Goal: Answer question/provide support

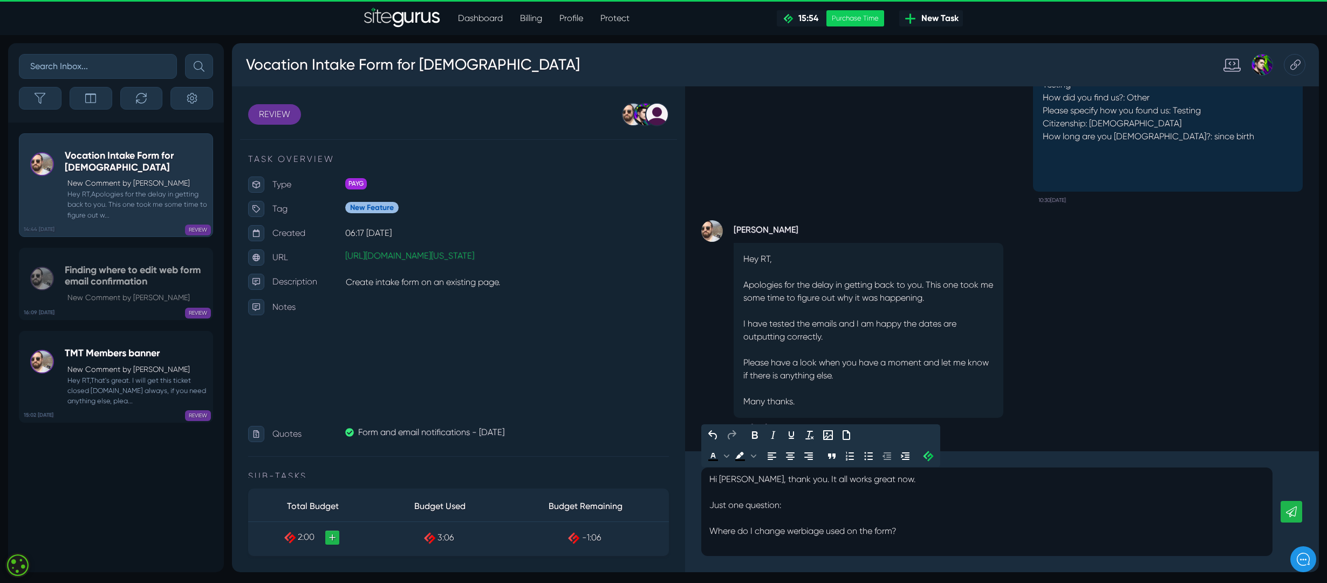
click at [902, 527] on p "Where do I change werbiage used on the form?" at bounding box center [986, 530] width 555 height 13
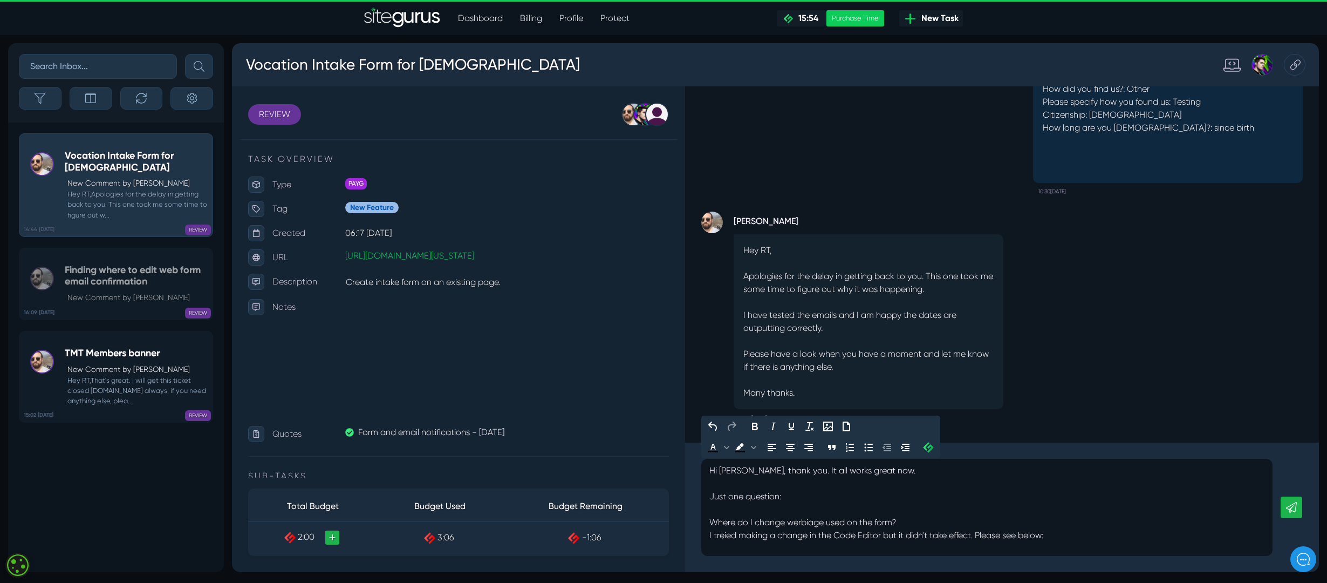
click at [908, 524] on p "Where do I change werbiage used on the form?" at bounding box center [986, 522] width 555 height 13
click at [886, 535] on p "I treied making a change in the Code Editor but it didn't take effect. Please s…" at bounding box center [986, 535] width 555 height 13
click at [1234, 540] on p "I treied making a change in the Code Editor by changing "If applicable, " to "P…" at bounding box center [986, 535] width 555 height 13
click at [1221, 530] on p "I treied making a change in the Code Editor by changing "If applicable, " to "P…" at bounding box center [986, 530] width 555 height 13
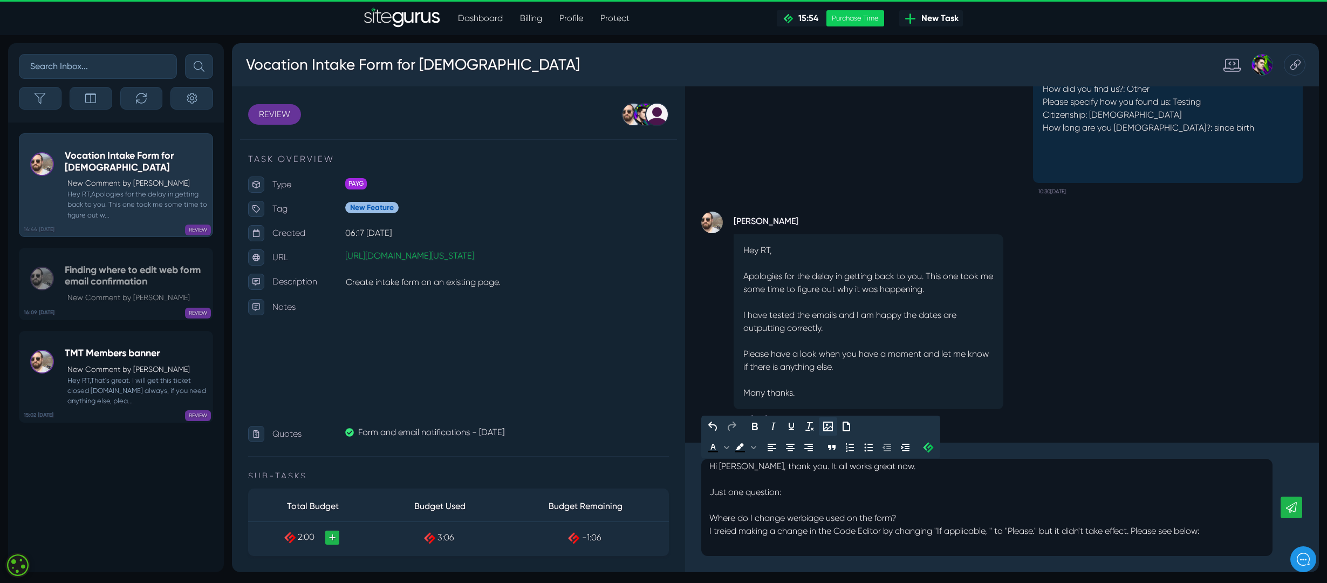
click at [830, 426] on icon "Insert/edit image" at bounding box center [828, 426] width 13 height 13
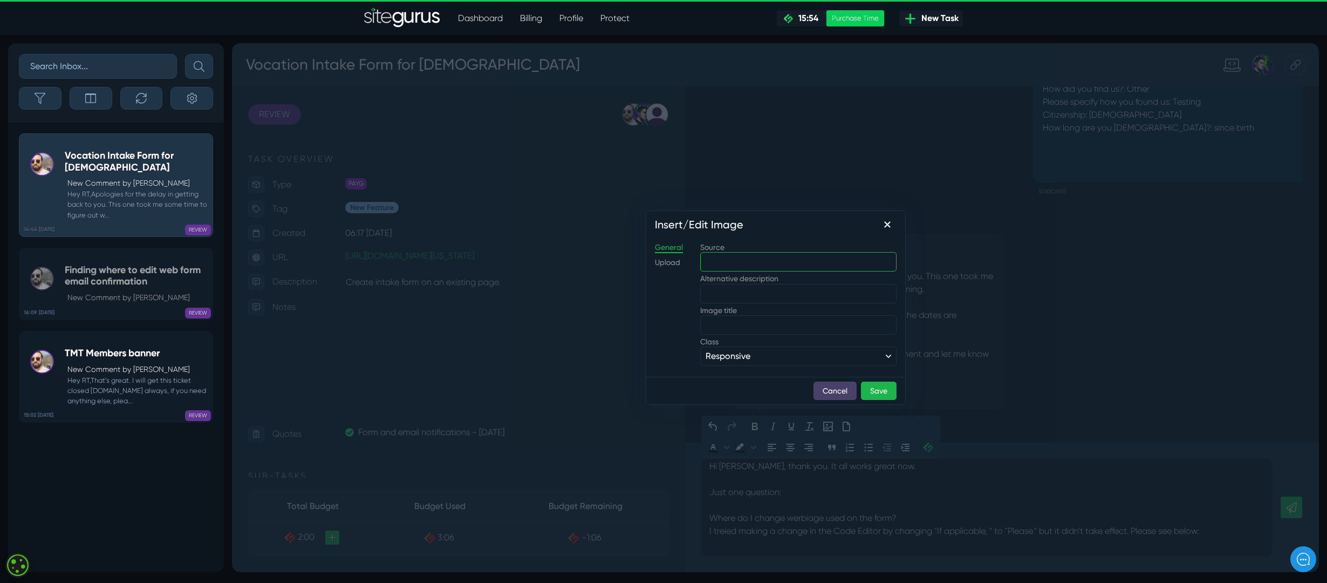
click at [739, 265] on input "Source" at bounding box center [798, 261] width 196 height 19
click at [664, 265] on div "Upload" at bounding box center [667, 262] width 25 height 11
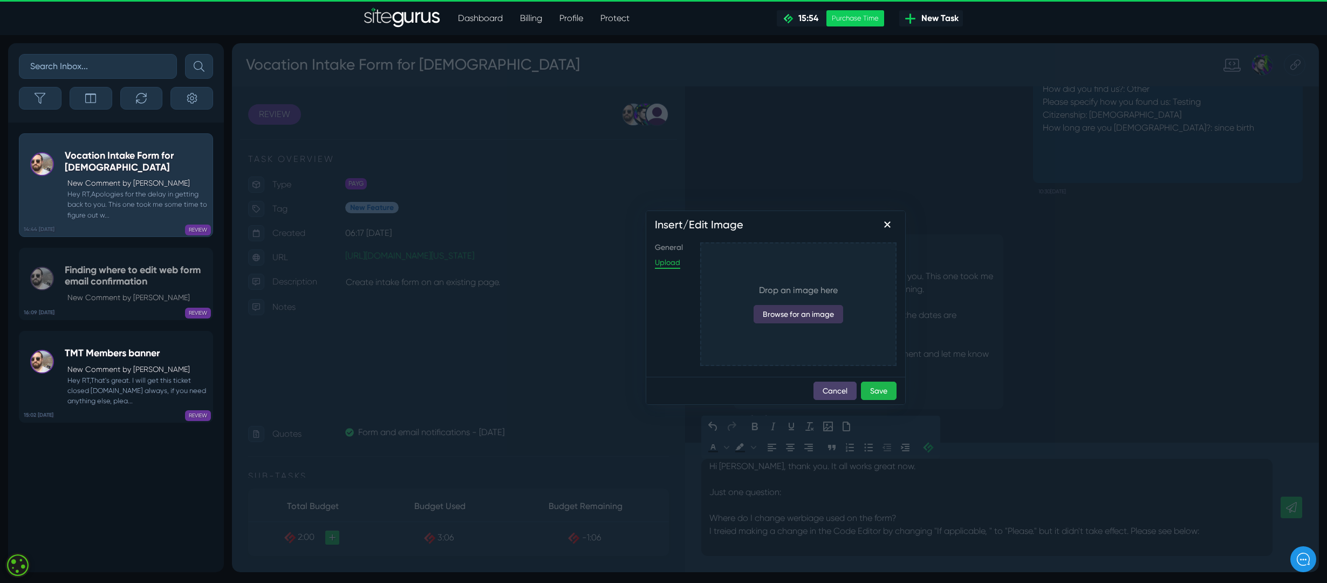
click at [809, 315] on button "Browse for an image" at bounding box center [799, 314] width 90 height 18
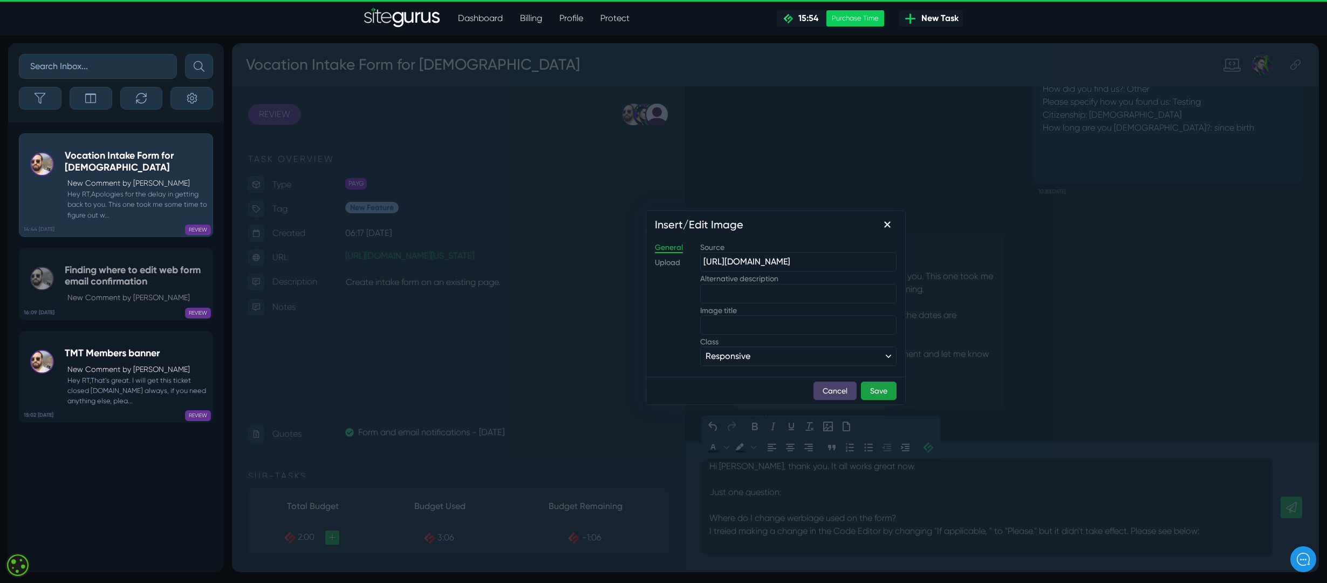
scroll to position [0, 0]
click at [877, 391] on button "Save" at bounding box center [879, 390] width 36 height 18
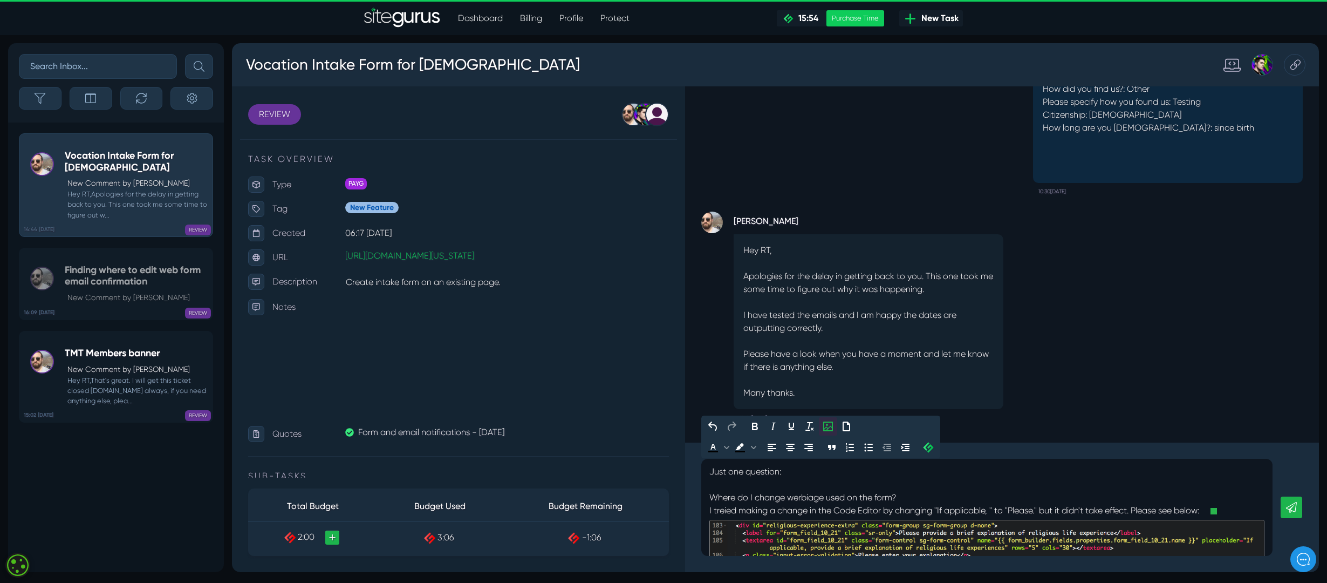
scroll to position [37, 0]
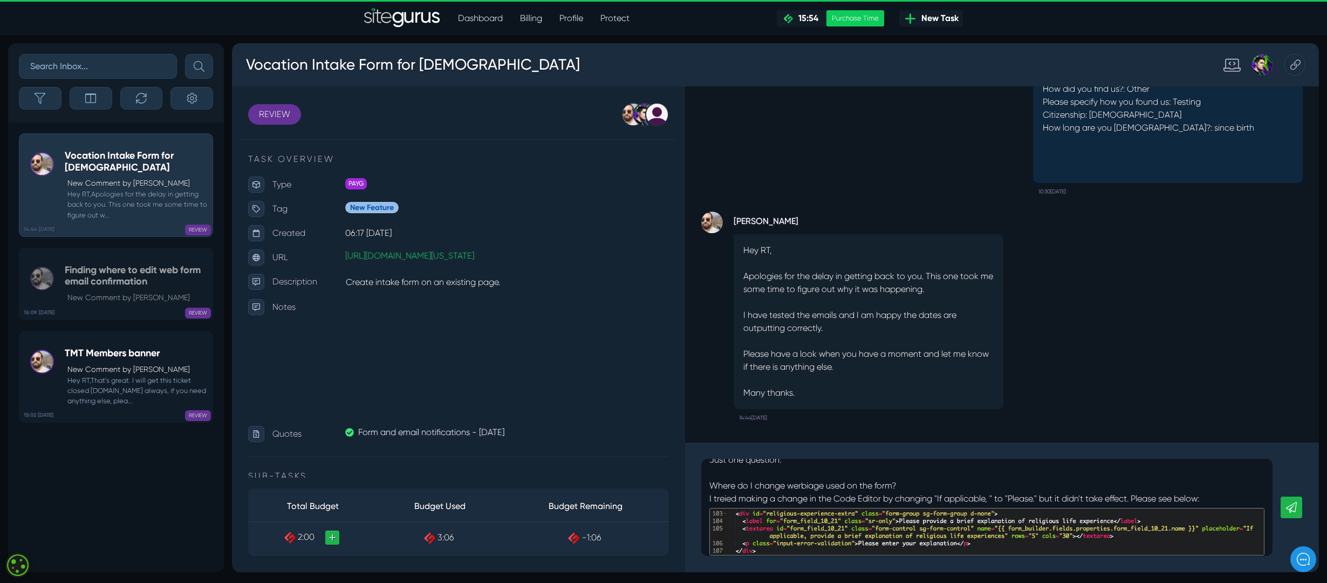
click at [1293, 507] on icon at bounding box center [1291, 507] width 11 height 11
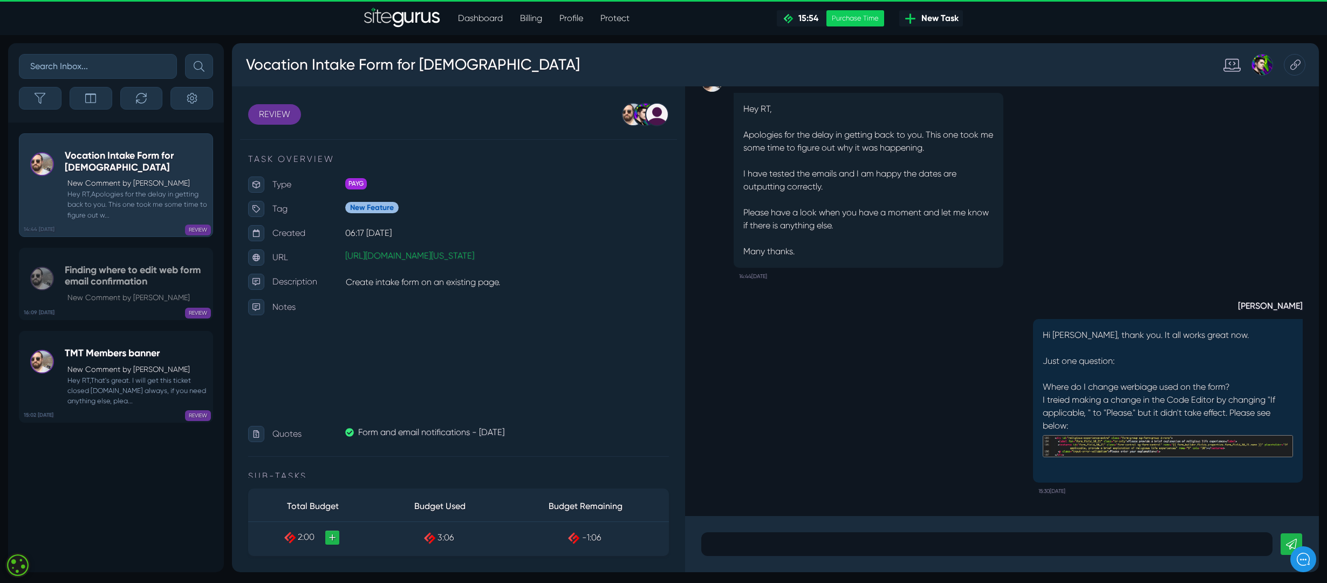
scroll to position [1, 0]
click at [757, 550] on div at bounding box center [986, 544] width 571 height 24
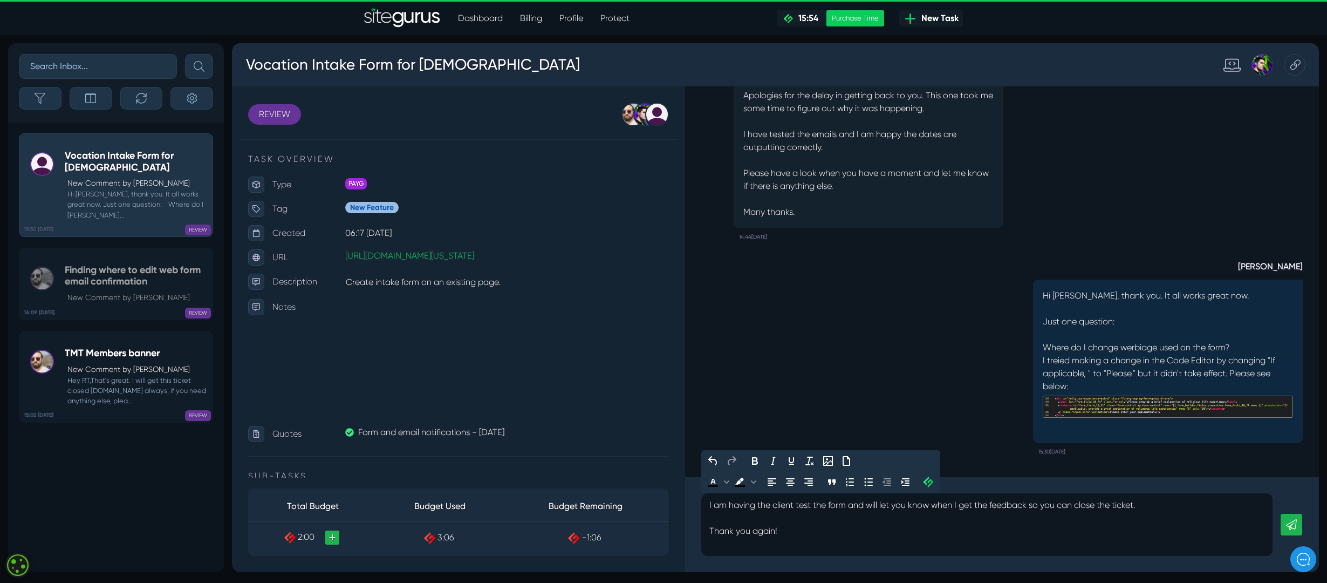
click at [1294, 526] on icon at bounding box center [1291, 524] width 11 height 11
